Goal: Navigation & Orientation: Go to known website

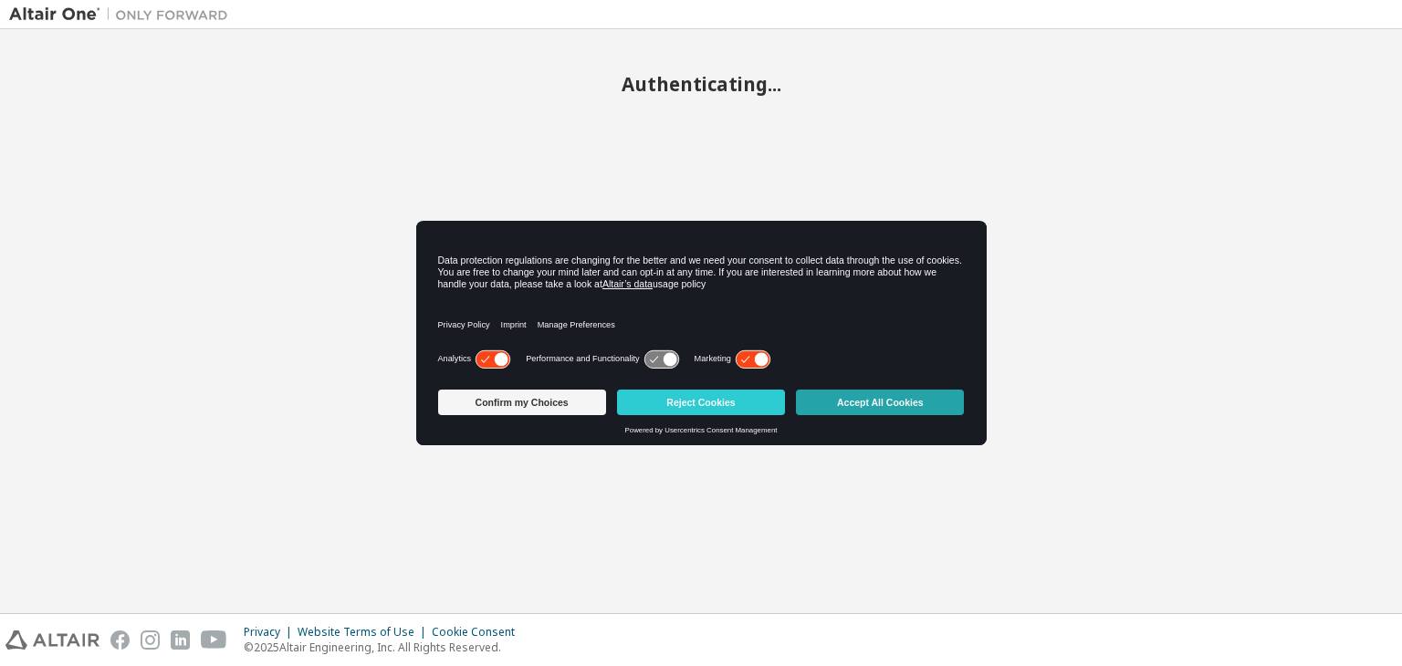
click at [918, 402] on button "Accept All Cookies" at bounding box center [880, 403] width 168 height 26
